Goal: Task Accomplishment & Management: Use online tool/utility

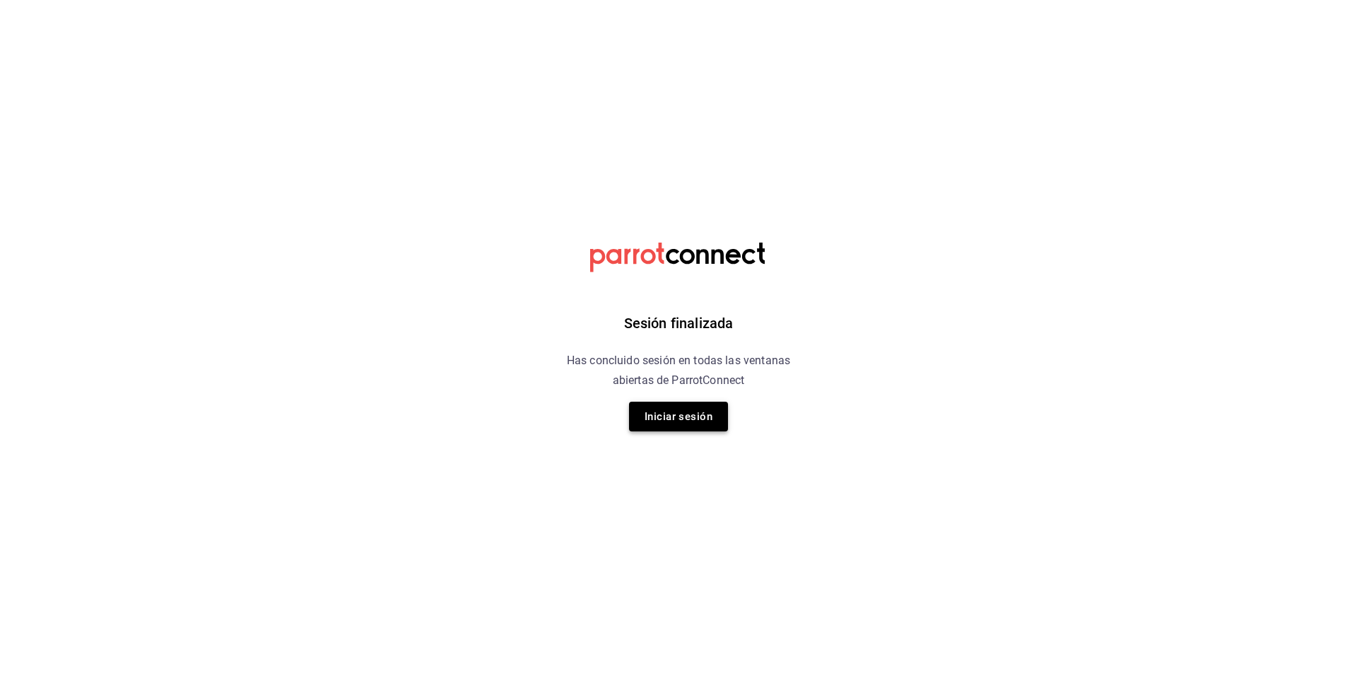
click at [693, 408] on button "Iniciar sesión" at bounding box center [678, 416] width 99 height 30
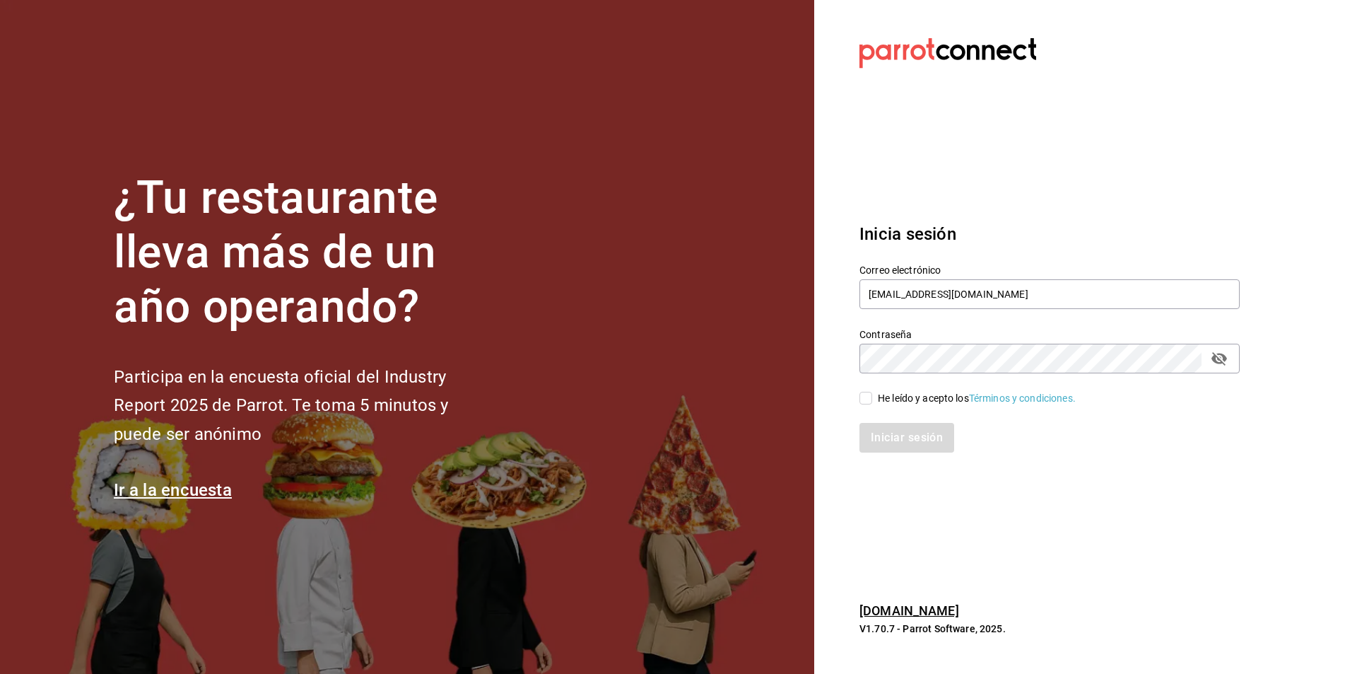
click at [859, 389] on div "He leído y acepto los Términos y condiciones." at bounding box center [1040, 389] width 397 height 33
drag, startPoint x: 879, startPoint y: 435, endPoint x: 868, endPoint y: 413, distance: 24.7
click at [871, 423] on div "Iniciar sesión" at bounding box center [1049, 438] width 380 height 30
click at [861, 388] on div "He leído y acepto los Términos y condiciones." at bounding box center [1040, 389] width 397 height 33
click at [864, 394] on input "He leído y acepto los Términos y condiciones." at bounding box center [865, 398] width 13 height 13
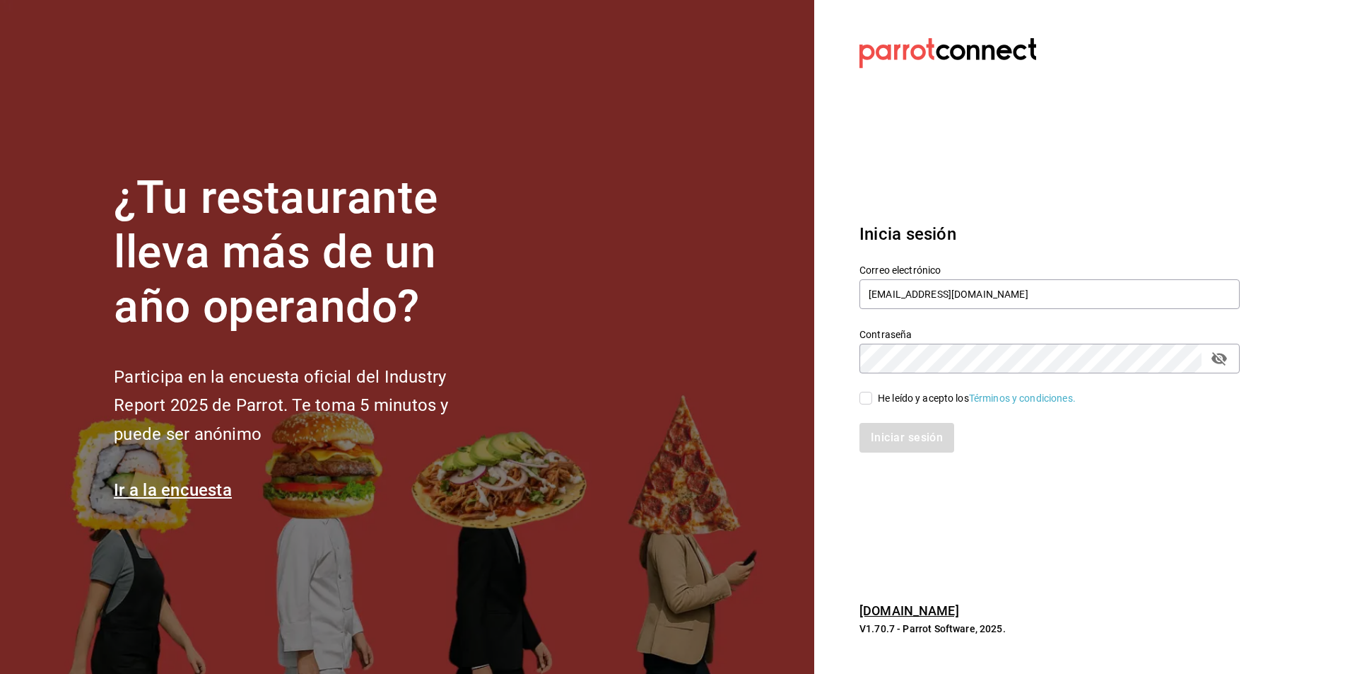
checkbox input "true"
click at [896, 447] on button "Iniciar sesión" at bounding box center [907, 438] width 96 height 30
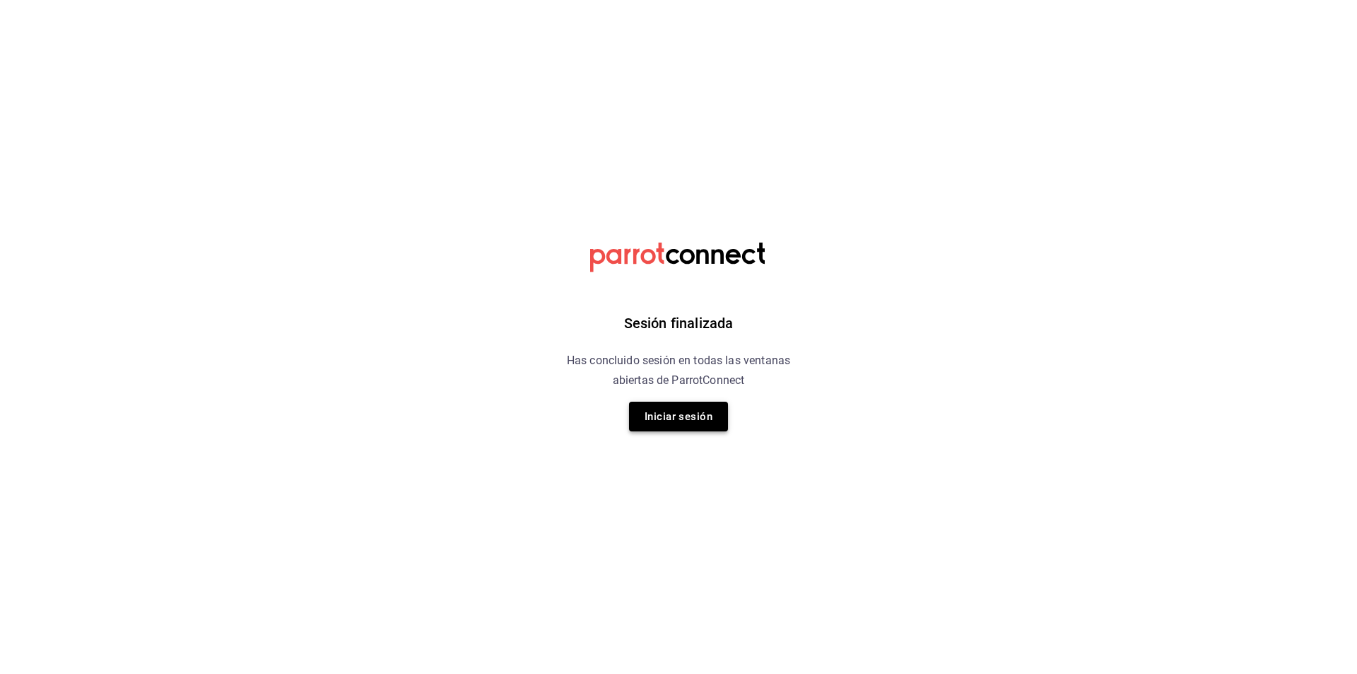
click at [672, 424] on button "Iniciar sesión" at bounding box center [678, 416] width 99 height 30
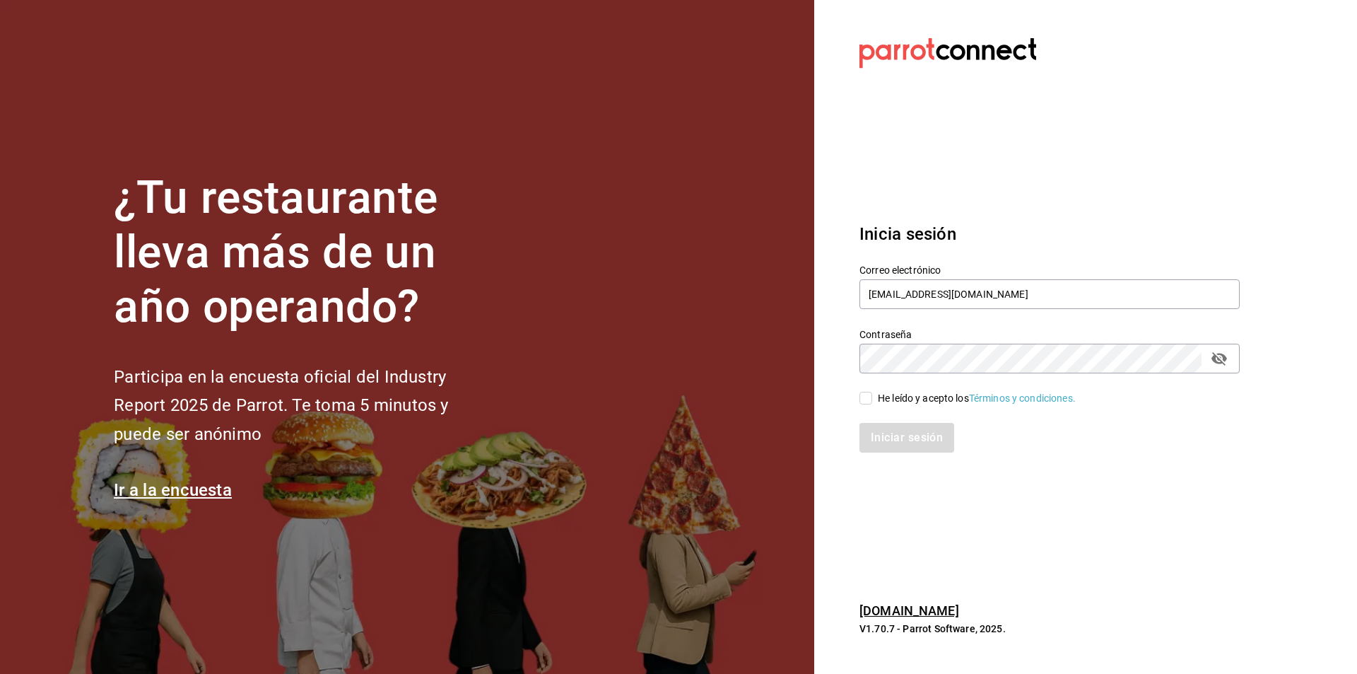
click at [870, 397] on input "He leído y acepto los Términos y condiciones." at bounding box center [865, 398] width 13 height 13
checkbox input "true"
click at [886, 424] on button "Iniciar sesión" at bounding box center [907, 438] width 96 height 30
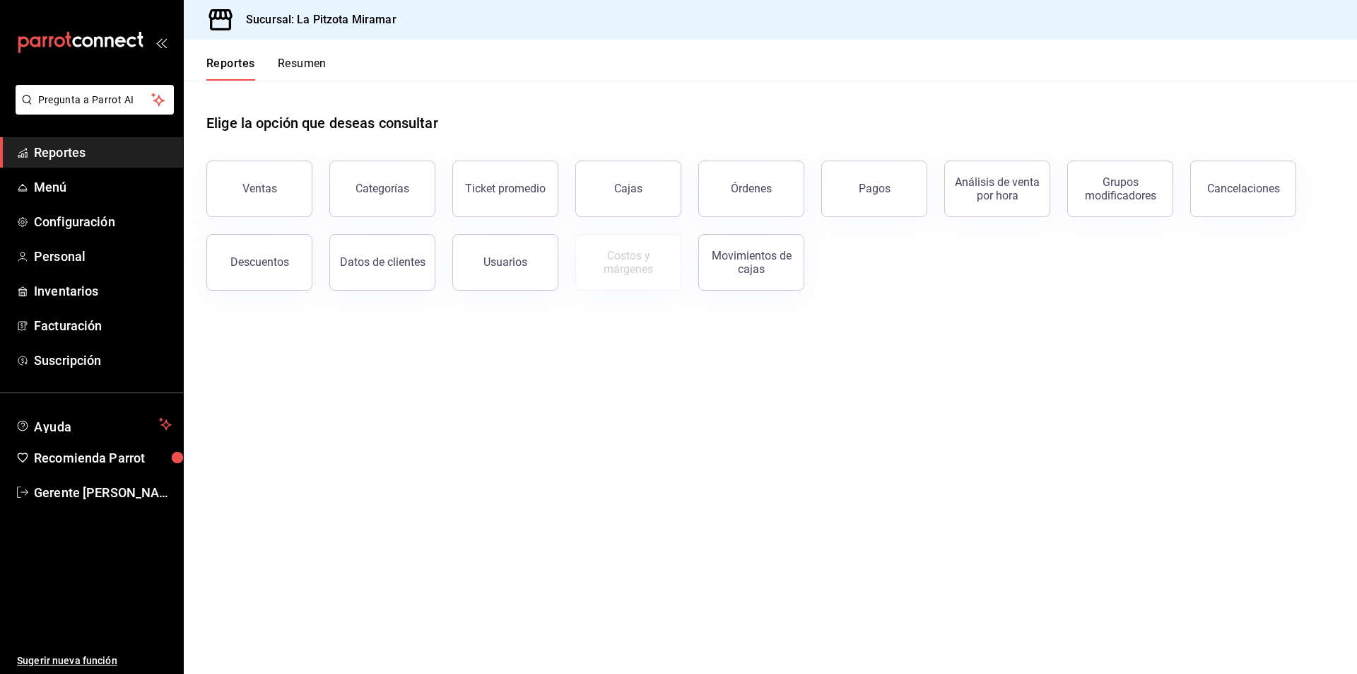
click at [297, 70] on button "Resumen" at bounding box center [302, 69] width 49 height 24
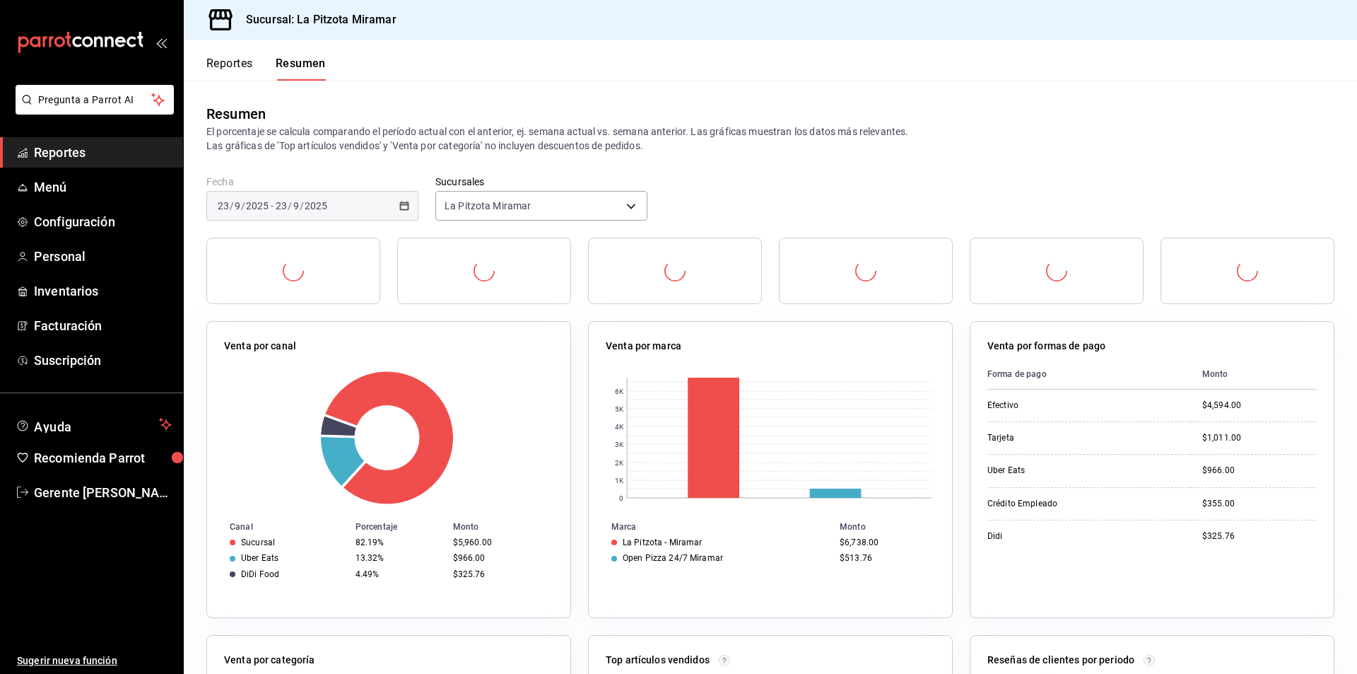
click at [228, 57] on button "Reportes" at bounding box center [229, 69] width 47 height 24
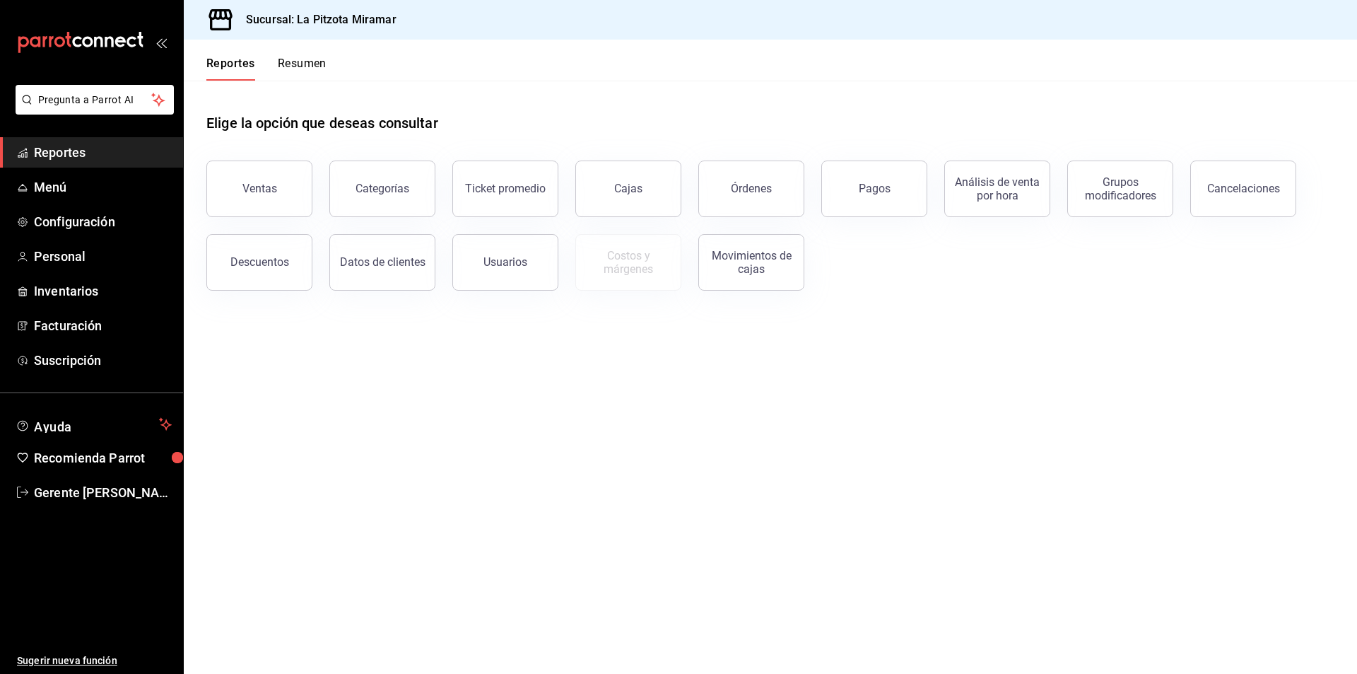
click at [293, 177] on button "Ventas" at bounding box center [259, 188] width 106 height 57
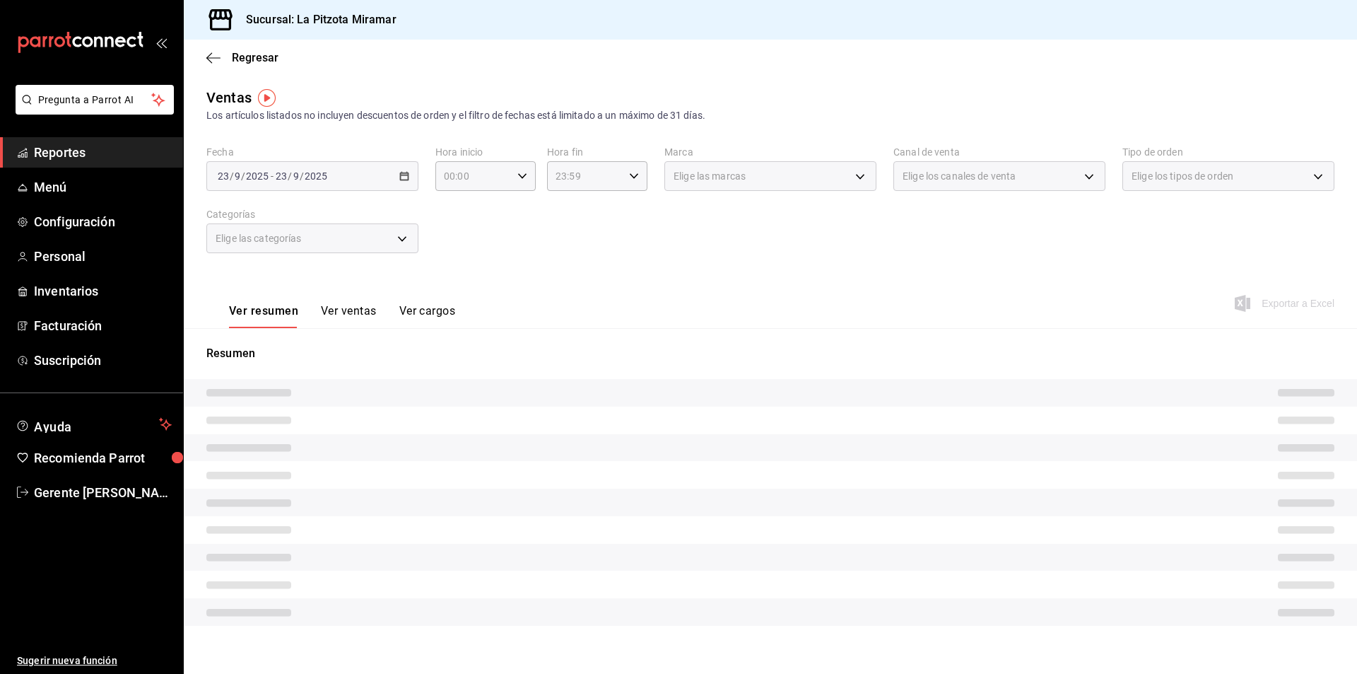
click at [399, 186] on div "[DATE] [DATE] - [DATE] [DATE]" at bounding box center [312, 176] width 212 height 30
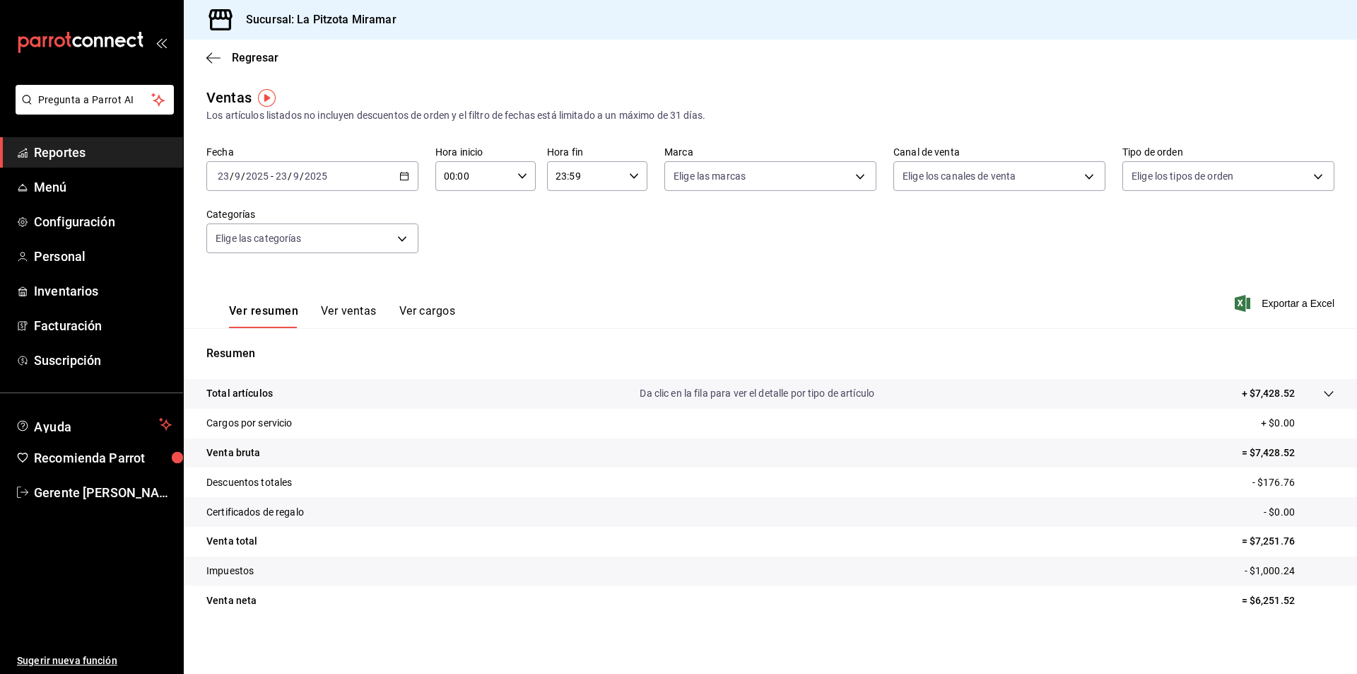
click at [404, 165] on div "[DATE] [DATE] - [DATE] [DATE]" at bounding box center [312, 176] width 212 height 30
click at [306, 341] on span "Rango de fechas" at bounding box center [273, 346] width 110 height 15
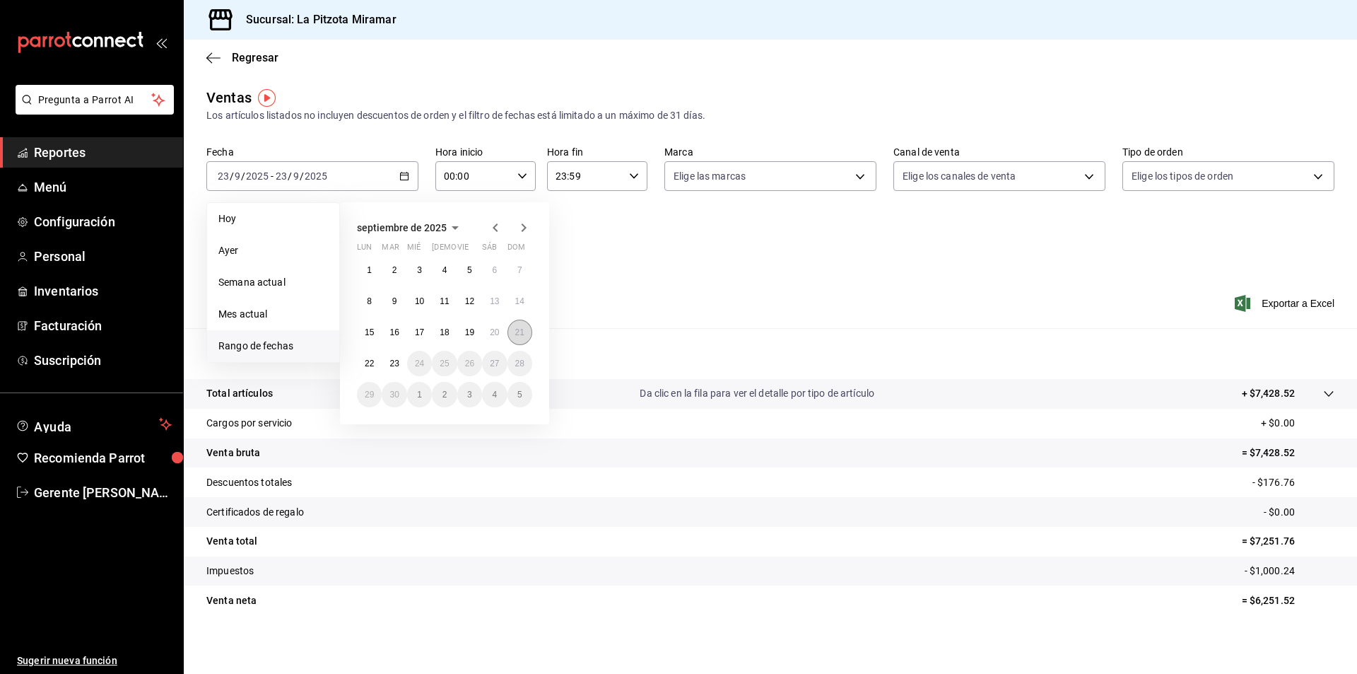
click at [529, 332] on button "21" at bounding box center [519, 331] width 25 height 25
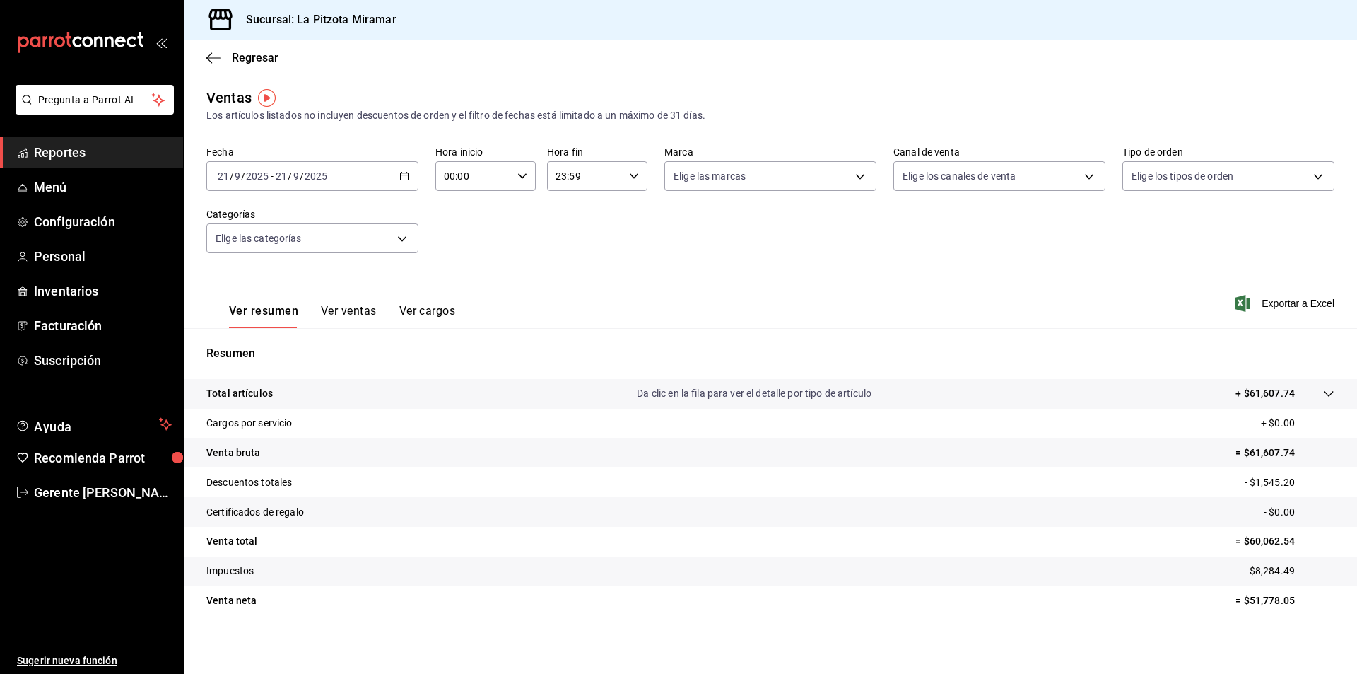
click at [323, 316] on button "Ver ventas" at bounding box center [349, 316] width 56 height 24
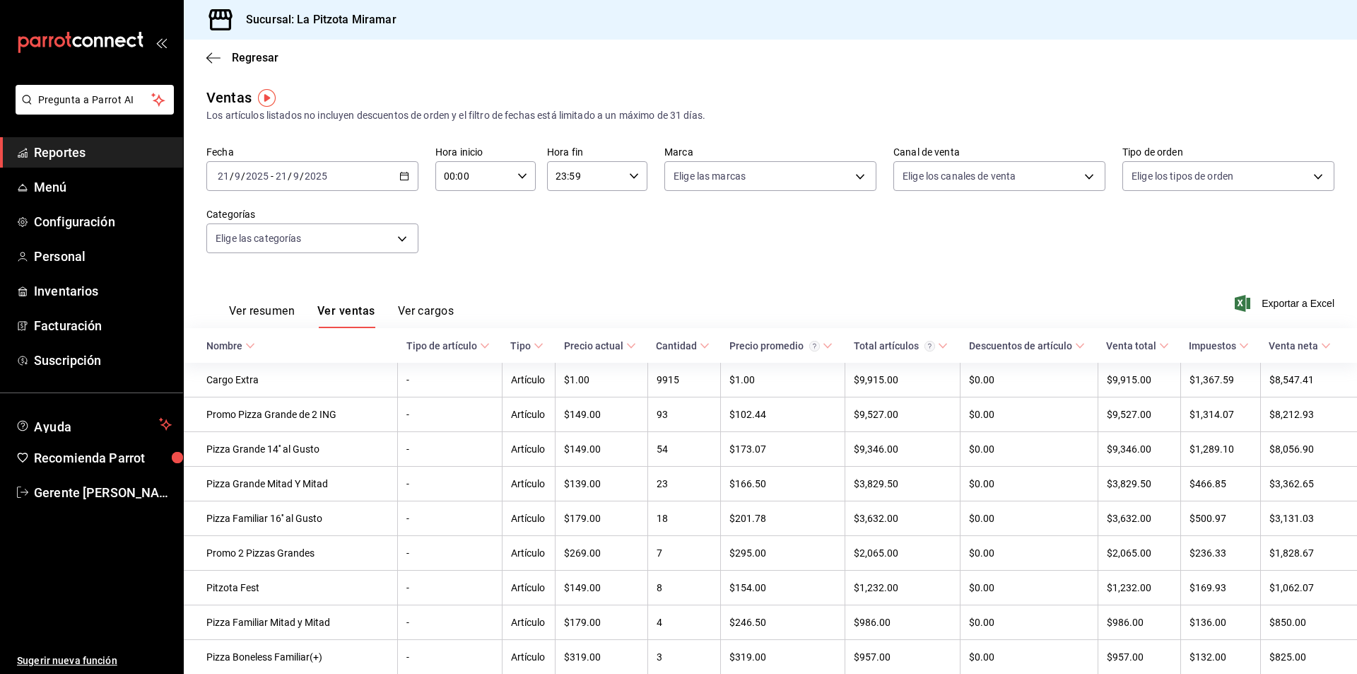
click at [278, 54] on div "Regresar" at bounding box center [770, 58] width 1173 height 36
click at [269, 54] on span "Regresar" at bounding box center [255, 57] width 47 height 13
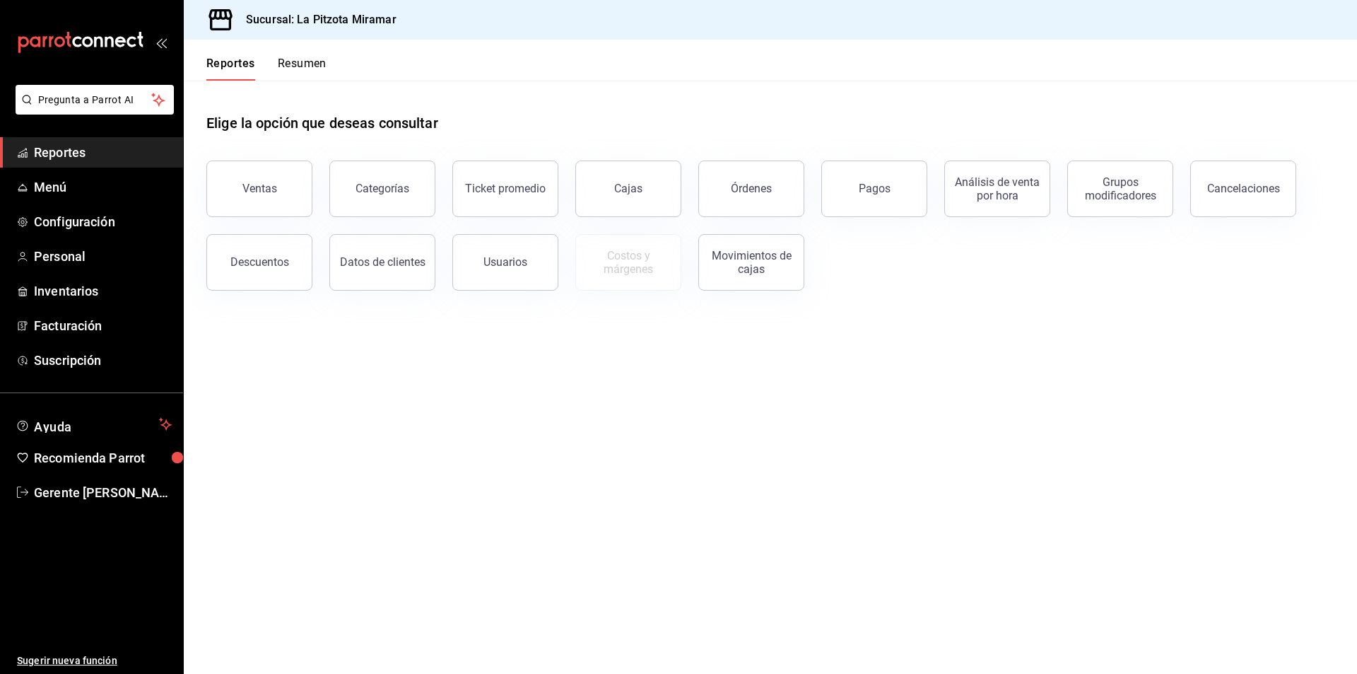
drag, startPoint x: 312, startPoint y: 56, endPoint x: 315, endPoint y: 65, distance: 9.8
click at [313, 59] on div "Reportes Resumen" at bounding box center [255, 60] width 143 height 41
click at [322, 83] on div "Elige la opción que deseas consultar" at bounding box center [770, 112] width 1128 height 63
click at [319, 67] on button "Resumen" at bounding box center [302, 69] width 49 height 24
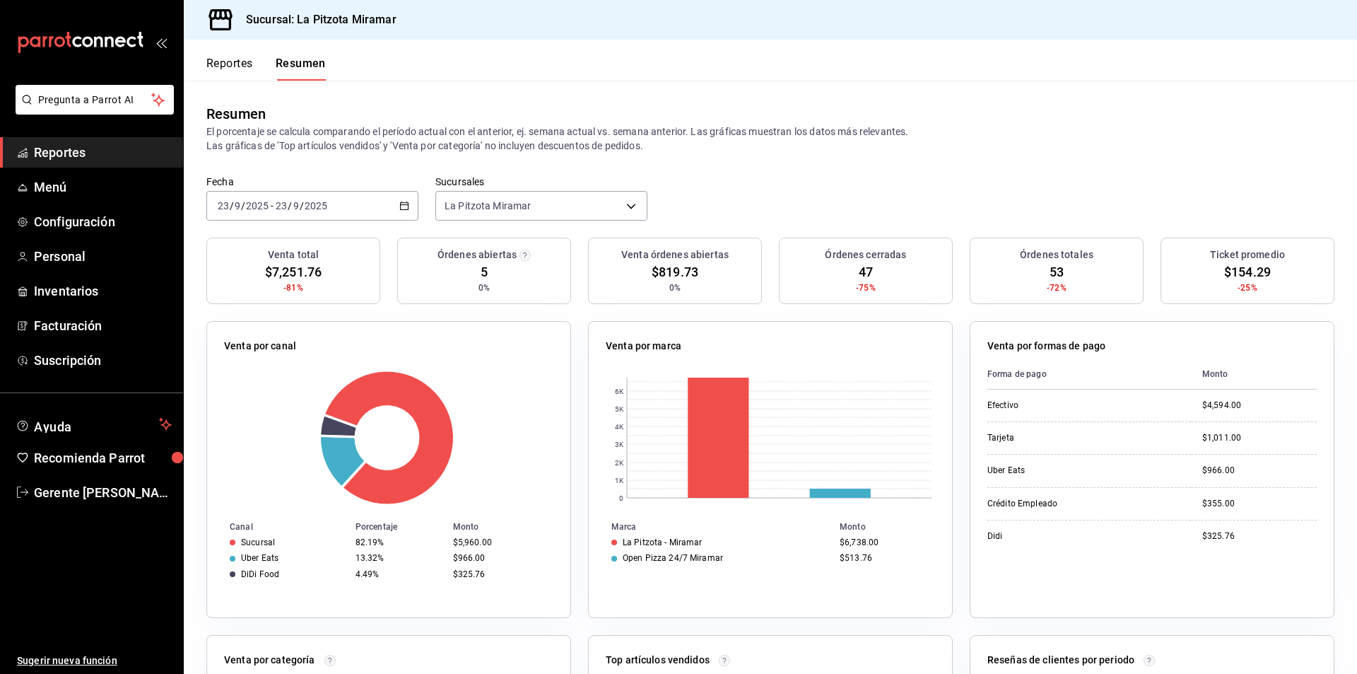
click at [404, 198] on div "[DATE] [DATE] - [DATE] [DATE]" at bounding box center [312, 206] width 212 height 30
click at [294, 405] on span "Rango de fechas" at bounding box center [273, 407] width 110 height 15
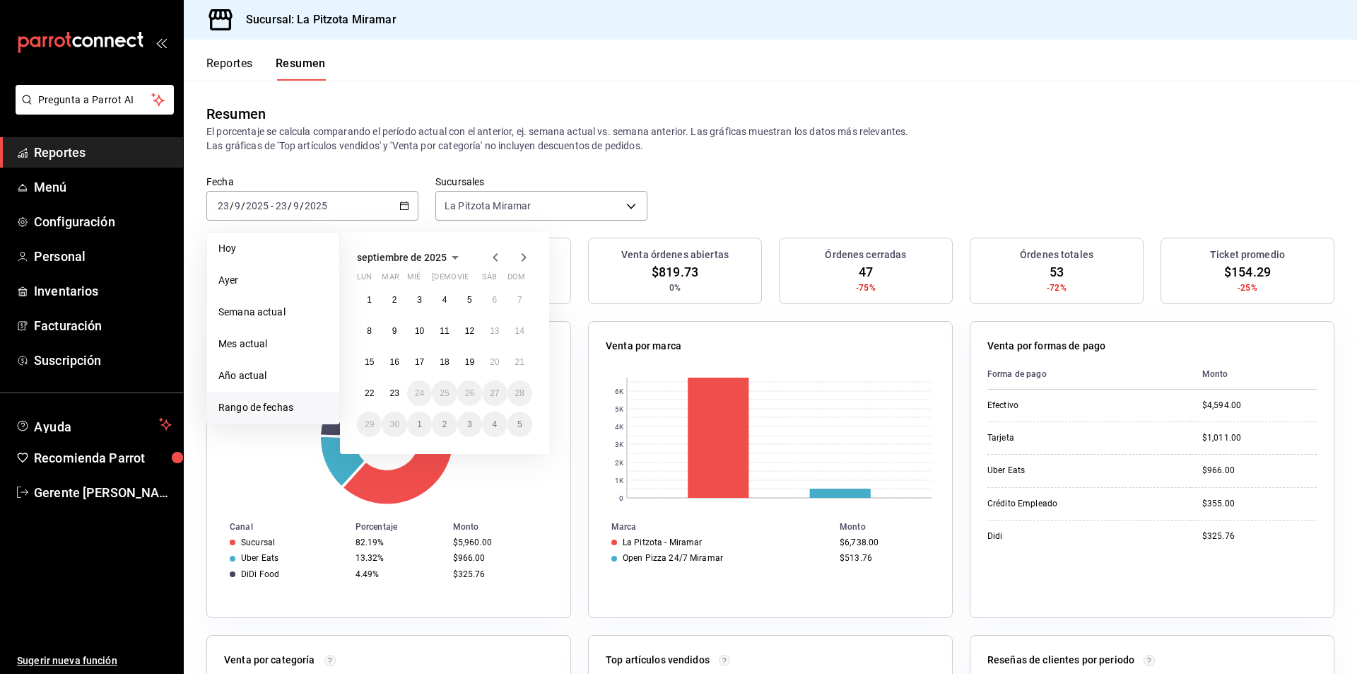
click at [508, 369] on div "1 2 3 4 5 6 7 8 9 10 11 12 13 14 15 16 17 18 19 20 21 22 23 24 25 26 27 28 29 3…" at bounding box center [444, 362] width 175 height 150
click at [519, 364] on abbr "21" at bounding box center [519, 362] width 9 height 10
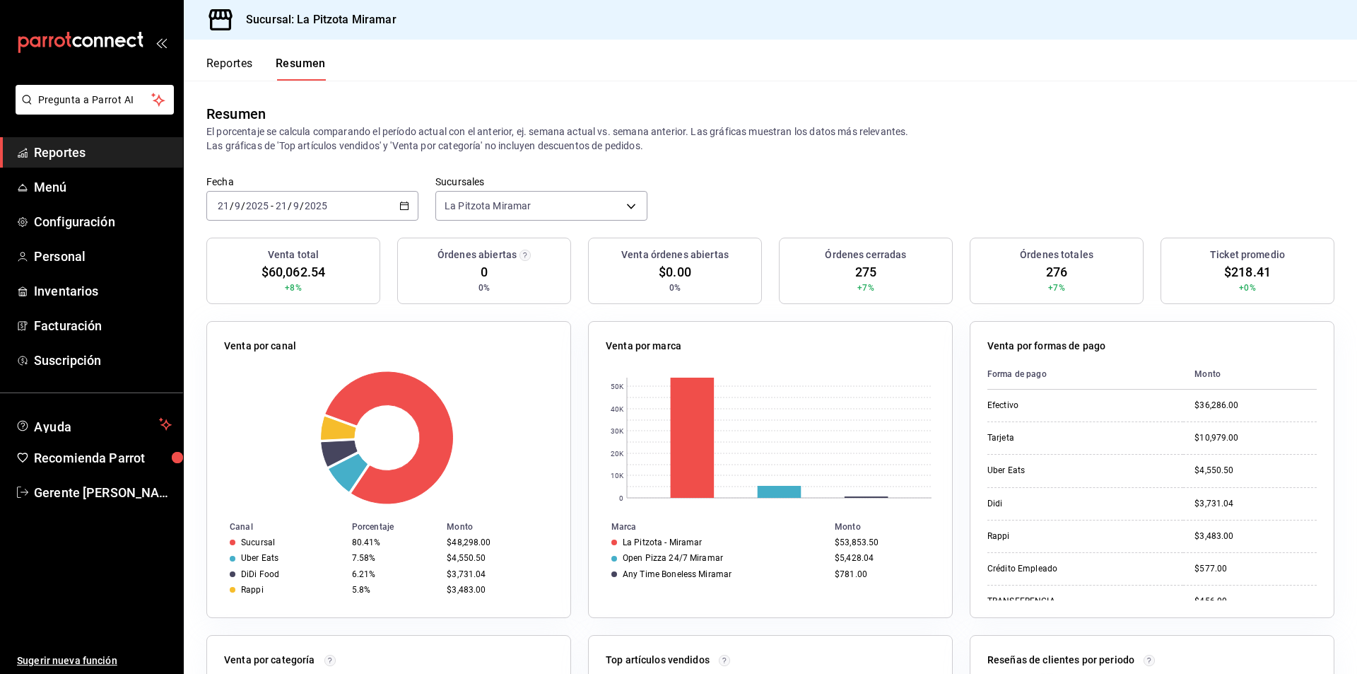
click at [396, 210] on div "[DATE] [DATE] - [DATE] [DATE]" at bounding box center [312, 206] width 212 height 30
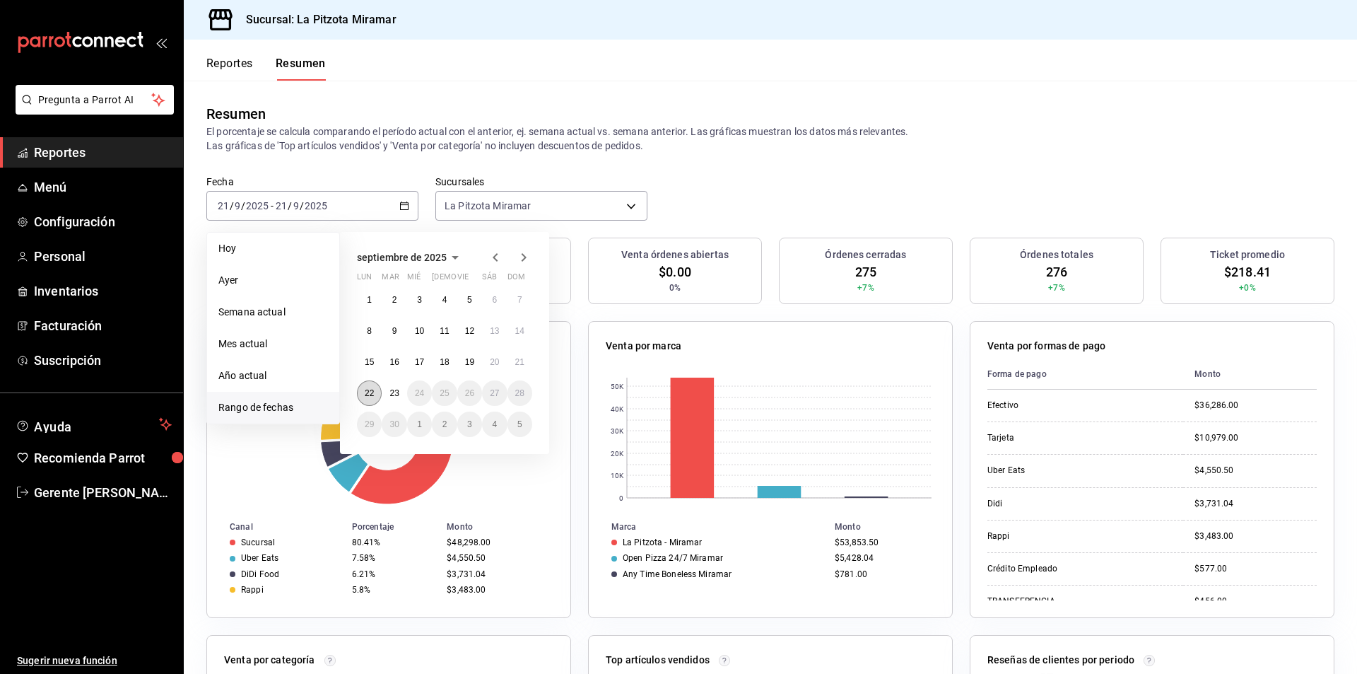
click at [379, 394] on button "22" at bounding box center [369, 392] width 25 height 25
click at [378, 394] on button "22" at bounding box center [369, 392] width 25 height 25
